Goal: Transaction & Acquisition: Download file/media

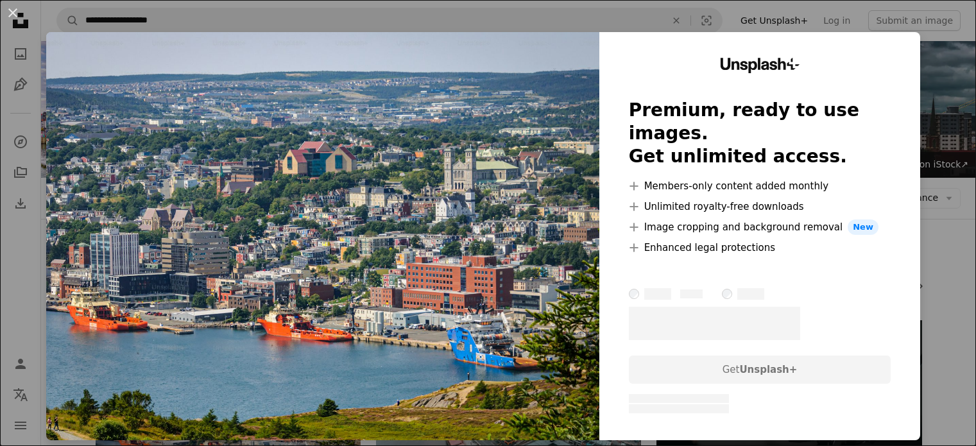
scroll to position [257, 0]
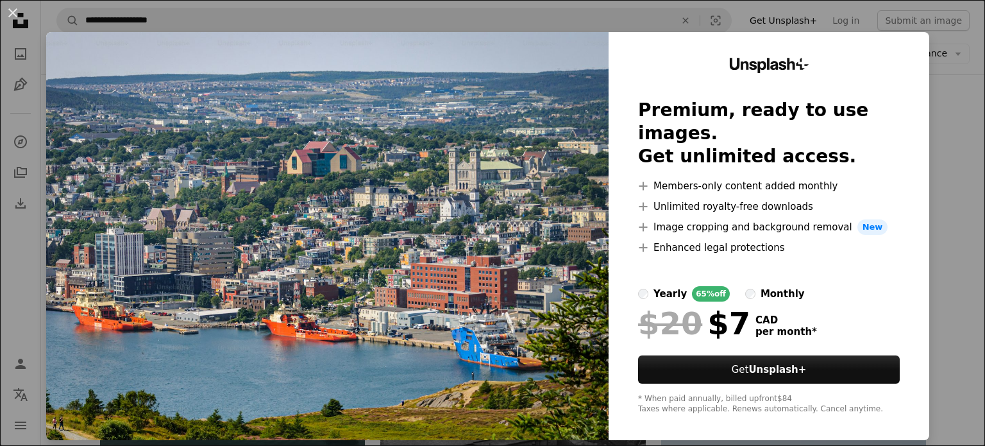
click at [947, 212] on div "An X shape Unsplash+ Premium, ready to use images. Get unlimited access. A plus…" at bounding box center [492, 223] width 985 height 446
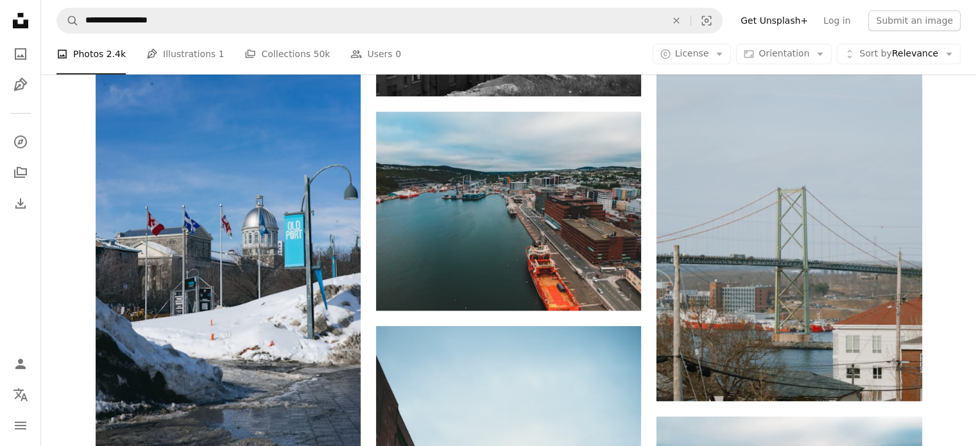
scroll to position [706, 0]
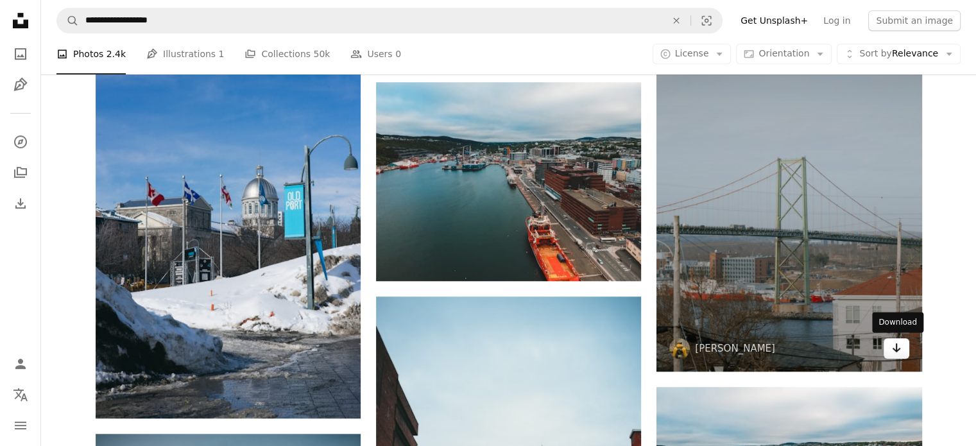
click at [904, 356] on link "Arrow pointing down" at bounding box center [896, 348] width 26 height 21
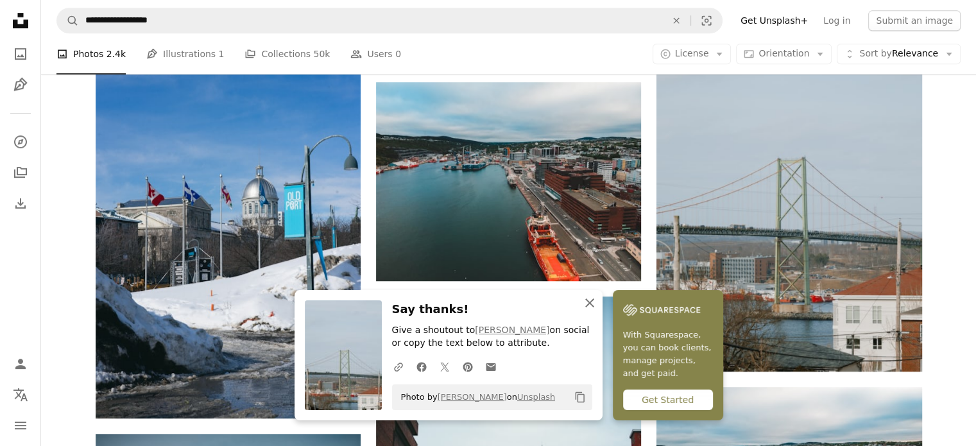
click at [585, 304] on icon "An X shape" at bounding box center [589, 302] width 15 height 15
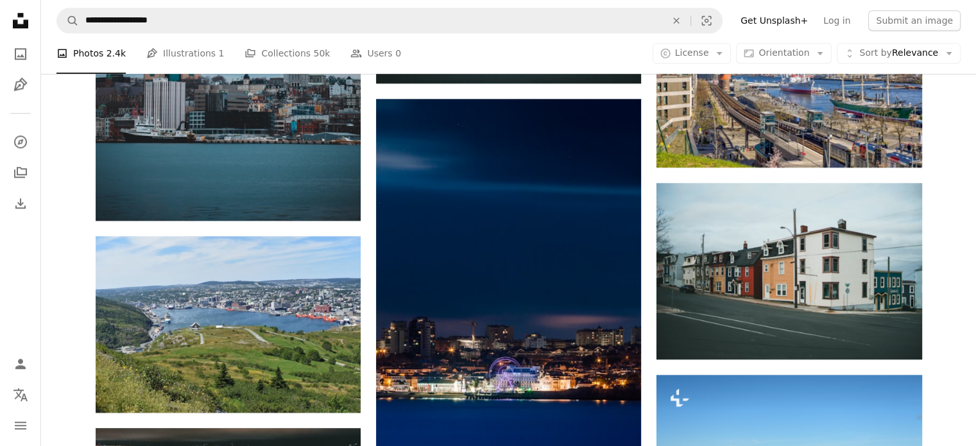
scroll to position [1347, 0]
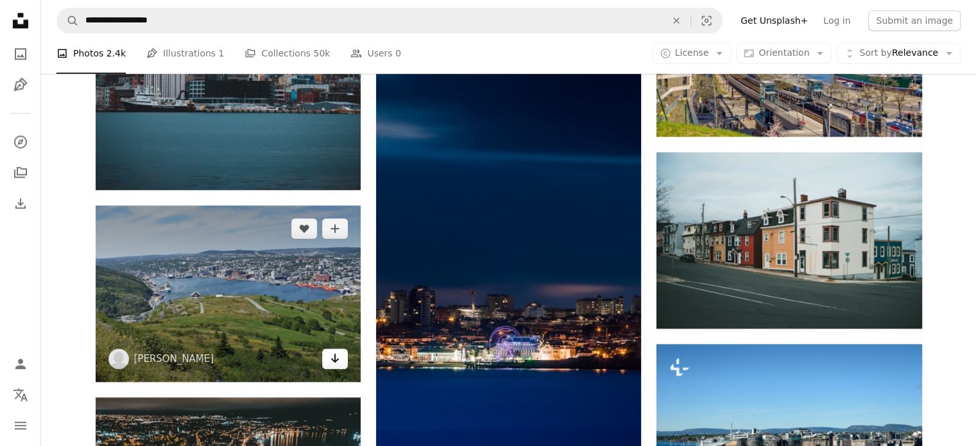
click at [340, 359] on link "Arrow pointing down" at bounding box center [335, 358] width 26 height 21
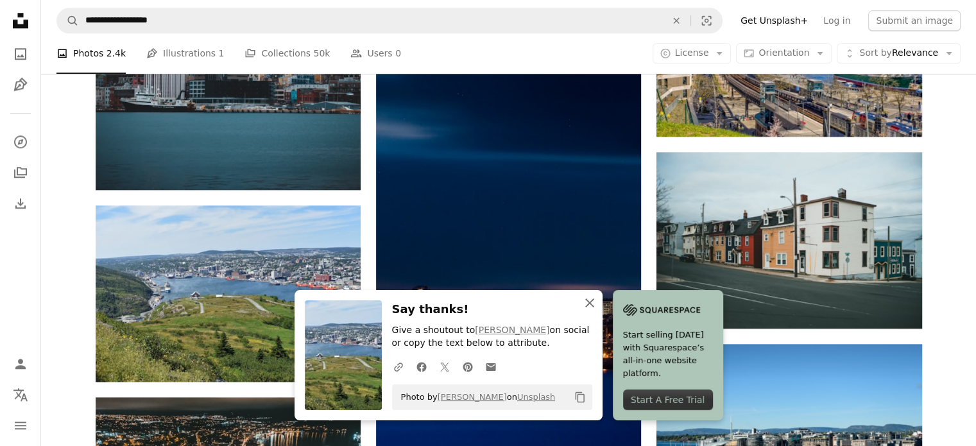
click at [585, 303] on icon "An X shape" at bounding box center [589, 302] width 15 height 15
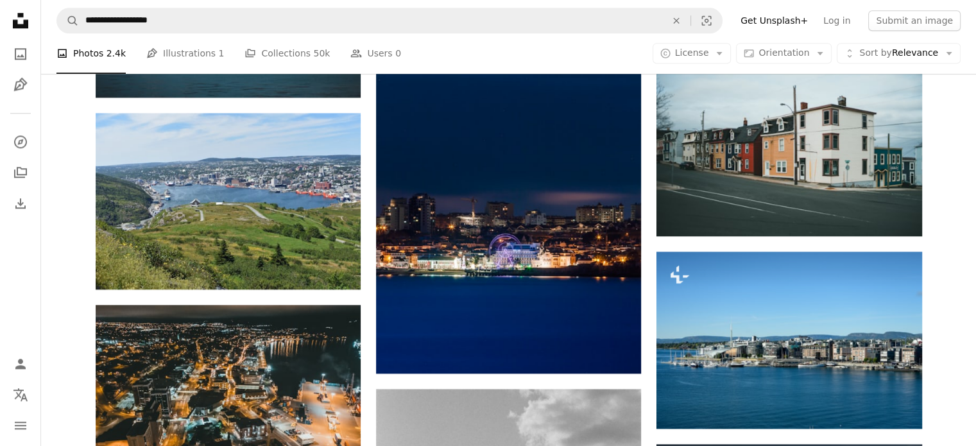
scroll to position [1283, 0]
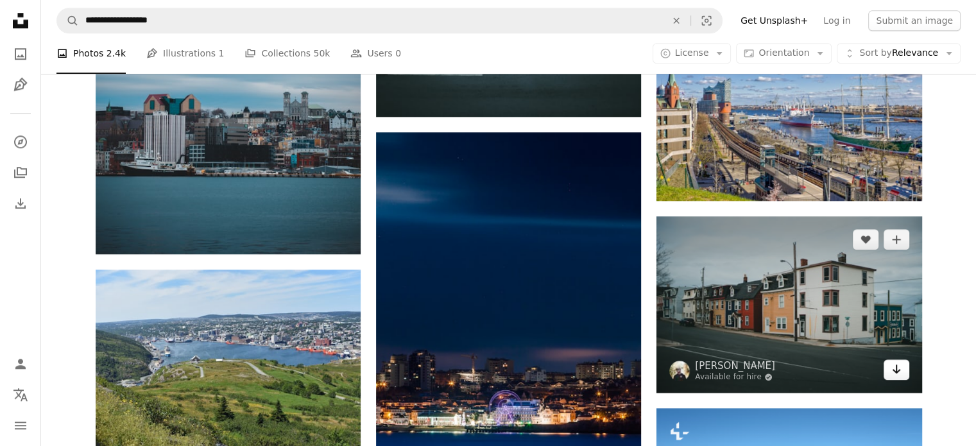
click at [890, 370] on link "Arrow pointing down" at bounding box center [896, 369] width 26 height 21
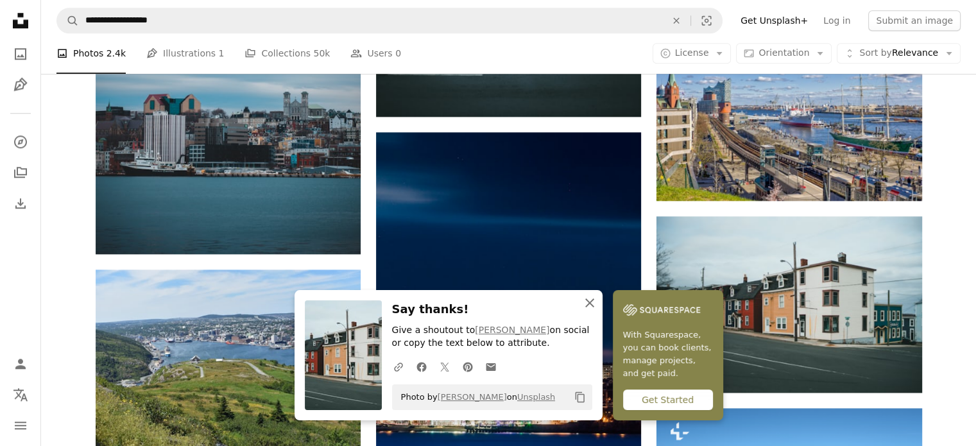
click at [582, 305] on icon "An X shape" at bounding box center [589, 302] width 15 height 15
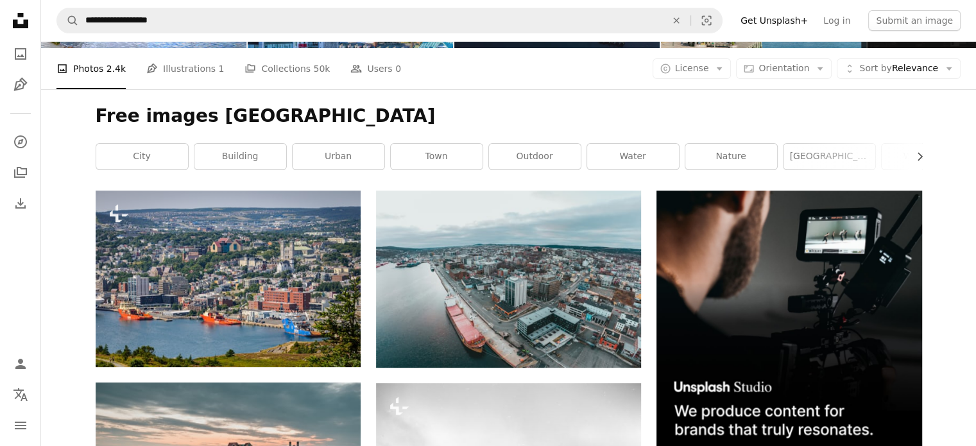
scroll to position [128, 0]
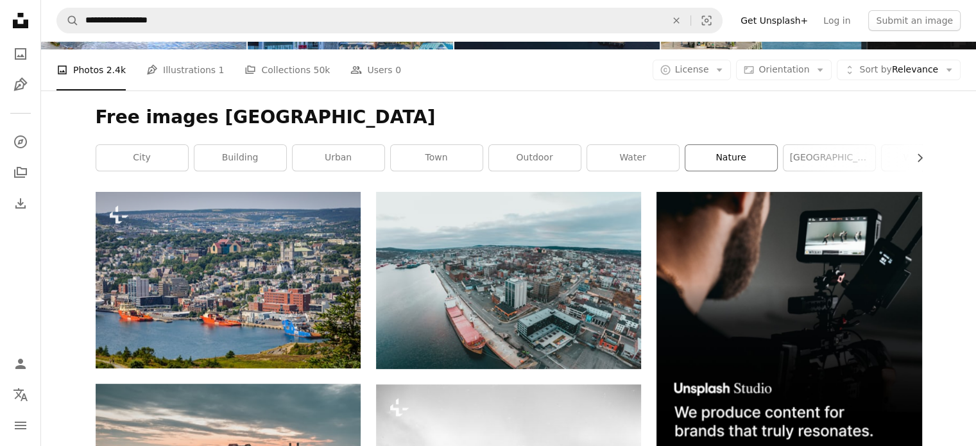
click at [744, 153] on link "nature" at bounding box center [731, 158] width 92 height 26
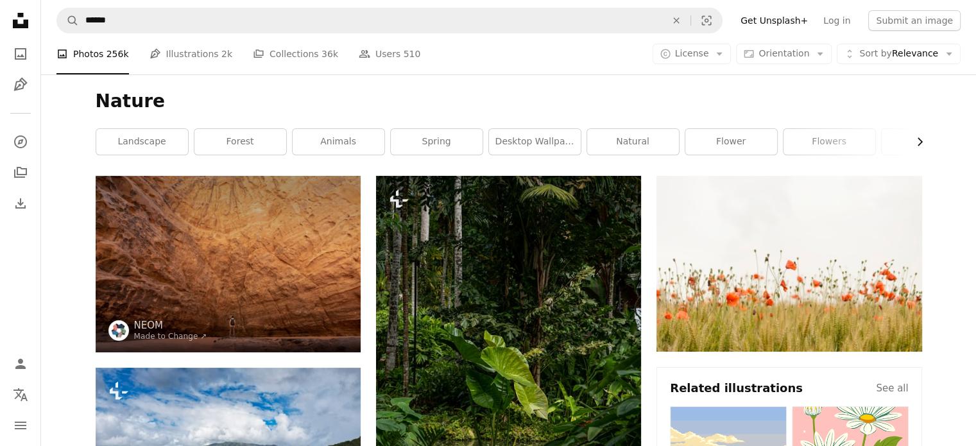
click at [914, 135] on icon "Chevron right" at bounding box center [919, 141] width 13 height 13
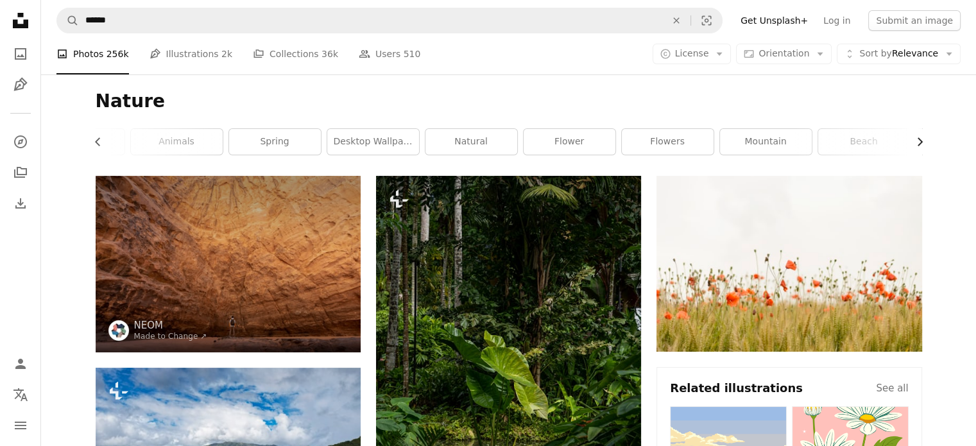
scroll to position [0, 192]
click at [917, 141] on icon "Chevron right" at bounding box center [919, 141] width 13 height 13
click at [917, 141] on link "mountains" at bounding box center [875, 142] width 92 height 26
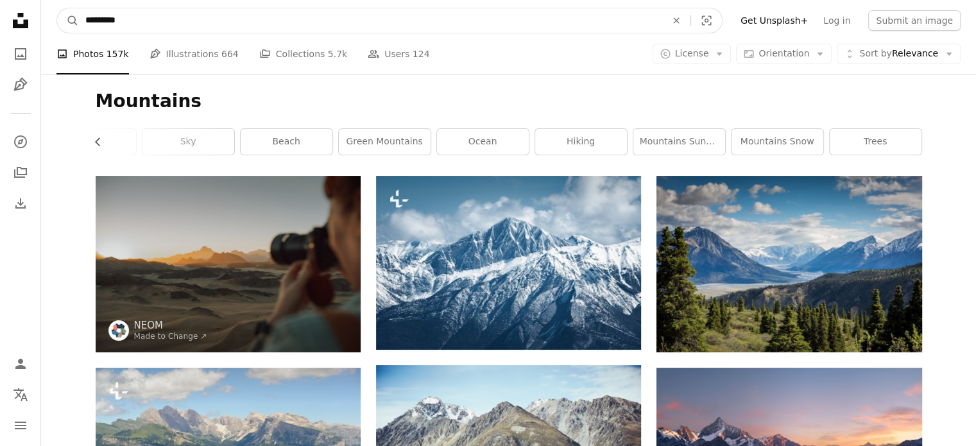
click at [205, 13] on input "*********" at bounding box center [370, 20] width 583 height 24
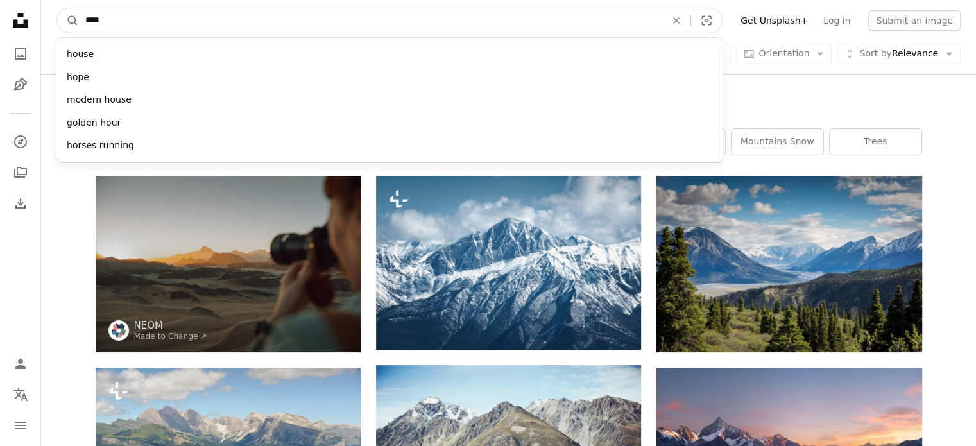
type input "*****"
click button "A magnifying glass" at bounding box center [68, 20] width 22 height 24
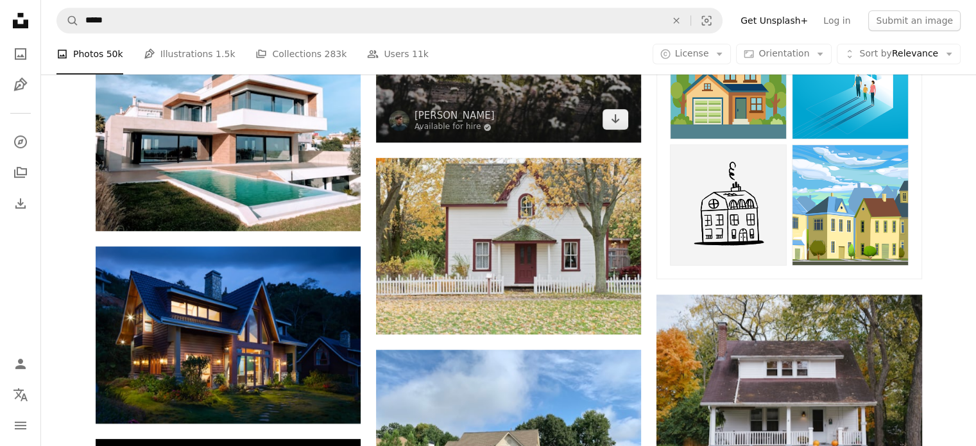
scroll to position [706, 0]
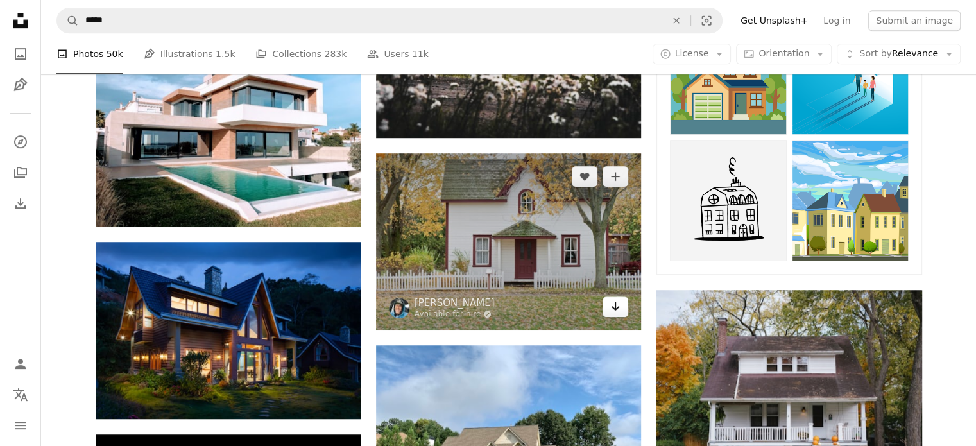
click at [609, 311] on link "Arrow pointing down" at bounding box center [615, 306] width 26 height 21
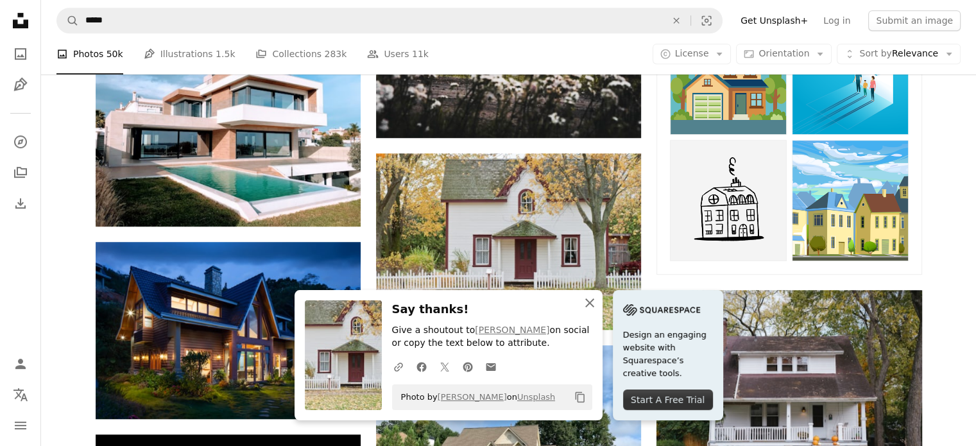
click at [592, 305] on icon "An X shape" at bounding box center [589, 302] width 15 height 15
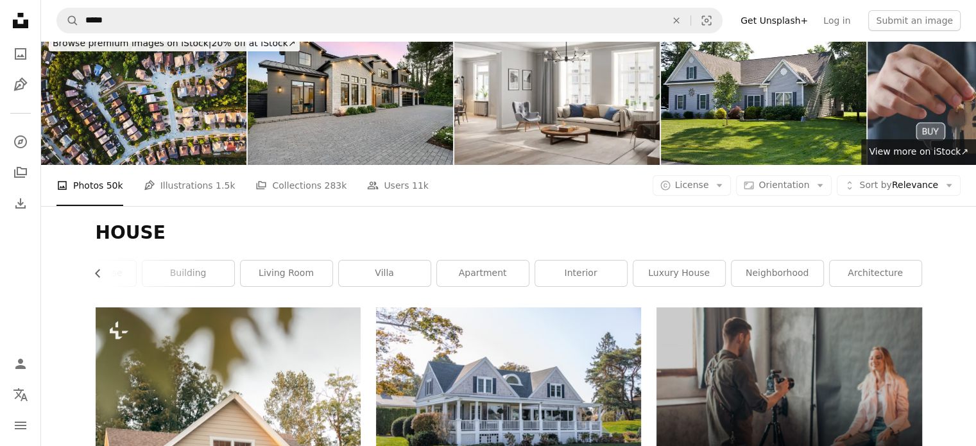
scroll to position [0, 0]
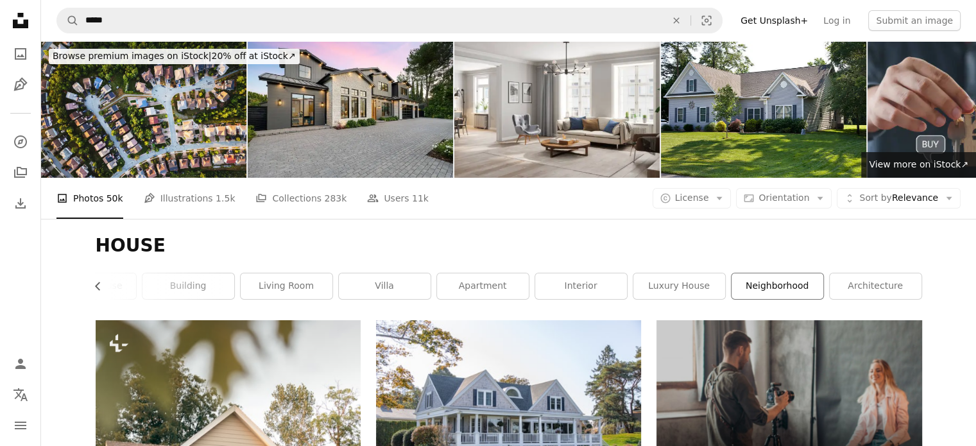
click at [774, 282] on link "neighborhood" at bounding box center [777, 286] width 92 height 26
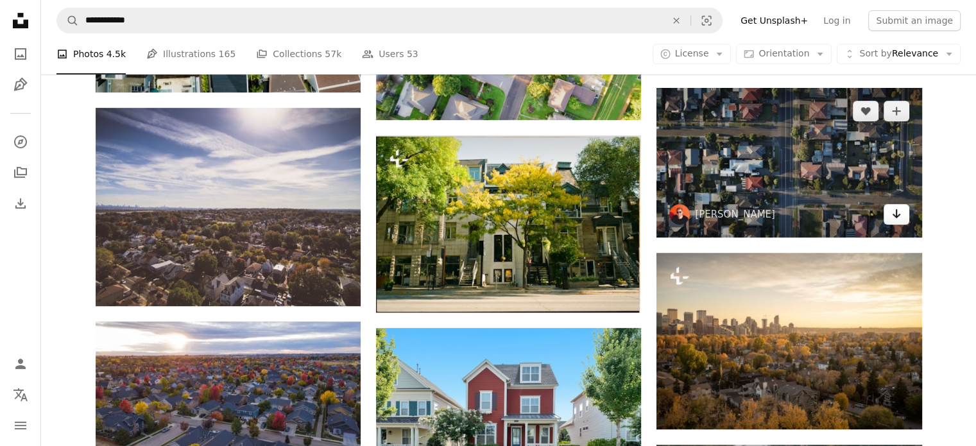
scroll to position [577, 0]
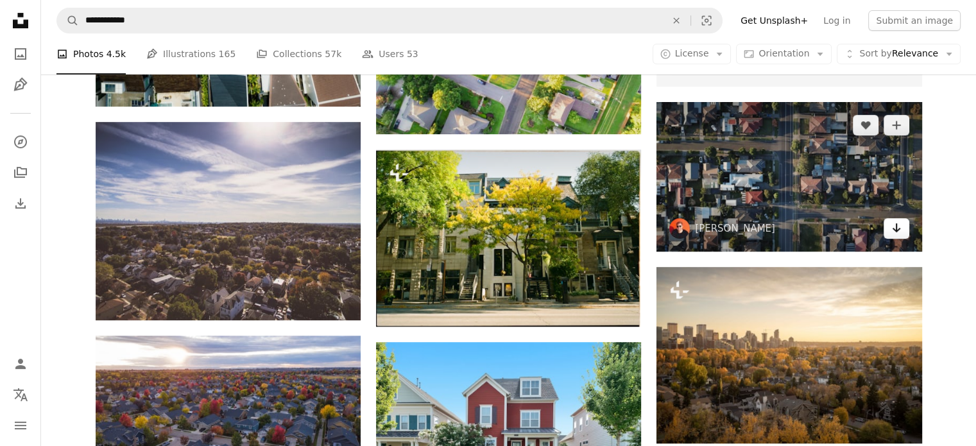
click at [893, 230] on icon "Arrow pointing down" at bounding box center [896, 227] width 10 height 15
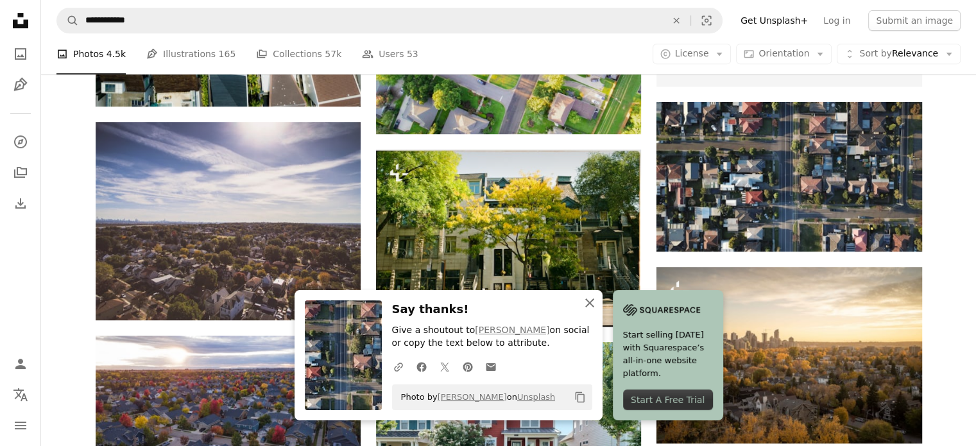
click at [586, 303] on icon "An X shape" at bounding box center [589, 302] width 15 height 15
